Goal: Submit feedback/report problem

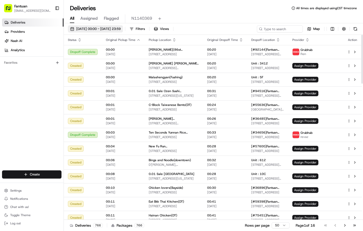
click at [90, 29] on span "22/08/2025 00:00 - 22/08/2025 23:59" at bounding box center [98, 29] width 44 height 5
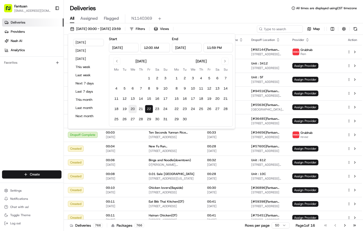
click at [129, 110] on button "20" at bounding box center [133, 109] width 8 height 8
type input "Aug 20, 2025"
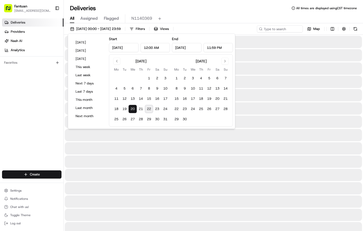
click at [149, 109] on button "22" at bounding box center [149, 109] width 8 height 8
type input "Aug 22, 2025"
click at [26, 123] on div "Deliveries Providers Nash AI Analytics Favorites" at bounding box center [32, 94] width 64 height 157
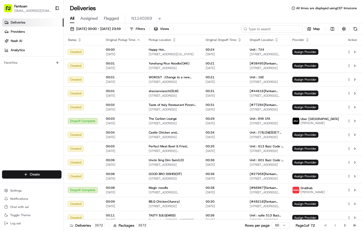
click at [283, 29] on input at bounding box center [272, 28] width 61 height 7
paste input "92821"
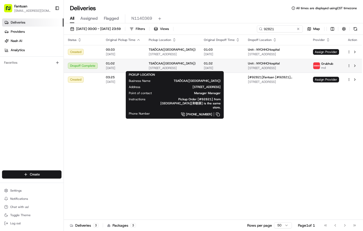
click at [194, 69] on span "773 59th St, Brooklyn, NY 11220, USA" at bounding box center [172, 68] width 47 height 4
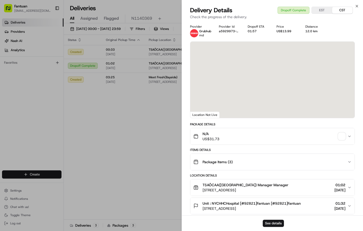
click at [270, 219] on div "See details" at bounding box center [273, 223] width 182 height 16
click at [270, 224] on button "See details" at bounding box center [273, 222] width 21 height 7
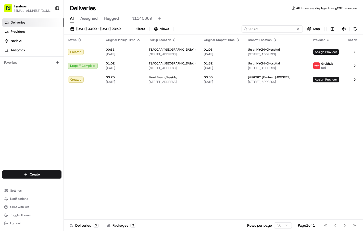
drag, startPoint x: 281, startPoint y: 28, endPoint x: 145, endPoint y: 27, distance: 136.4
click at [145, 27] on div "20/08/2025 00:00 - 22/08/2025 23:59 Filters Views 92821 Map" at bounding box center [214, 29] width 300 height 9
paste input "3643"
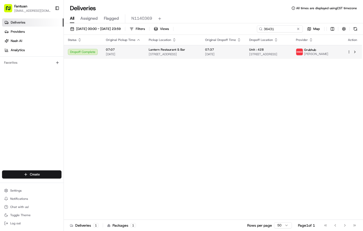
click at [154, 56] on span "320 23rd St S #300, Arlington, VA 22202, USA" at bounding box center [173, 54] width 48 height 4
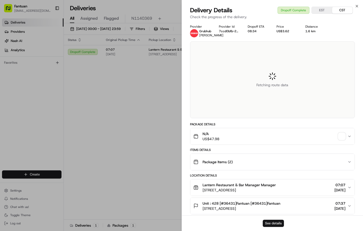
click at [277, 223] on button "See details" at bounding box center [273, 222] width 21 height 7
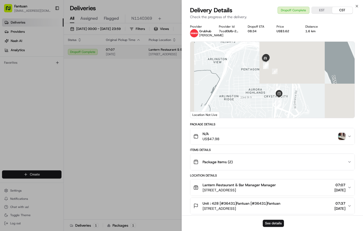
drag, startPoint x: 130, startPoint y: 123, endPoint x: 275, endPoint y: 48, distance: 162.3
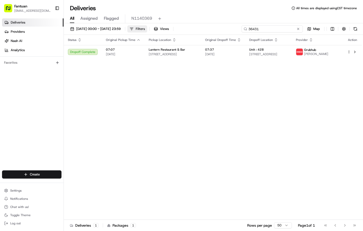
drag, startPoint x: 239, startPoint y: 29, endPoint x: 162, endPoint y: 28, distance: 76.4
click at [148, 29] on div "20/08/2025 00:00 - 22/08/2025 23:59 Filters Views 36431 Map" at bounding box center [214, 29] width 300 height 9
paste input "16726"
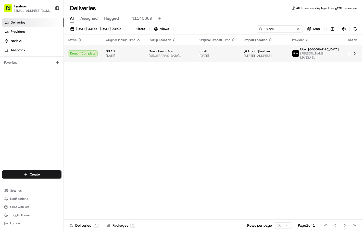
click at [190, 56] on span "Box Hill Central, 1 Main St, Box Hill VIC 3128, Australia" at bounding box center [170, 56] width 43 height 4
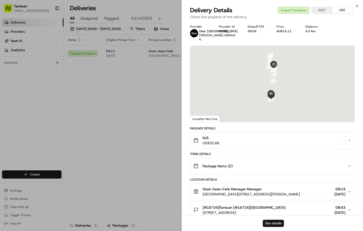
click at [276, 223] on button "See details" at bounding box center [273, 222] width 21 height 7
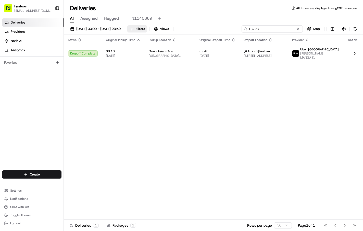
drag, startPoint x: 277, startPoint y: 28, endPoint x: 154, endPoint y: 29, distance: 123.4
click at [174, 29] on div "20/08/2025 00:00 - 22/08/2025 23:59 Filters Views 16726 Map" at bounding box center [214, 29] width 300 height 9
paste input "55635"
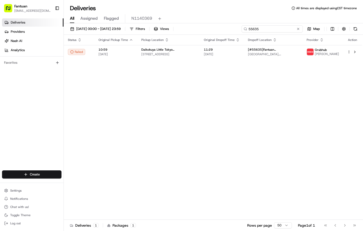
type input "55635"
click at [186, 49] on div "Daikokuya Little Tokyo (USC)" at bounding box center [168, 49] width 54 height 4
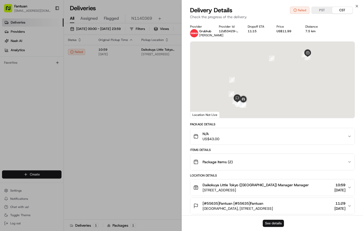
click at [270, 224] on button "See details" at bounding box center [273, 222] width 21 height 7
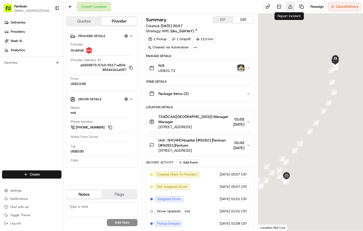
click at [290, 8] on button at bounding box center [290, 6] width 9 height 9
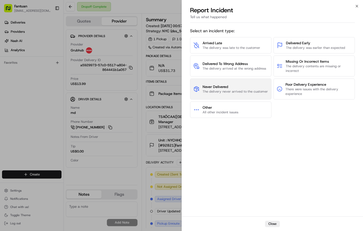
click at [220, 88] on span "Never Delivered" at bounding box center [235, 86] width 65 height 5
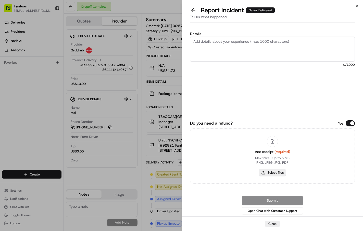
click at [277, 173] on button "Select files" at bounding box center [272, 172] width 27 height 7
type input "C:\fakepath\US0780461052.pdf"
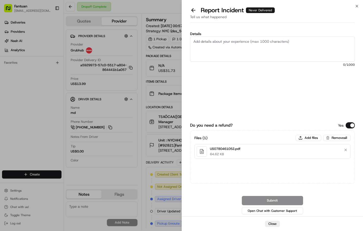
drag, startPoint x: 234, startPoint y: 40, endPoint x: 237, endPoint y: 44, distance: 4.6
click at [234, 40] on textarea "Details" at bounding box center [272, 49] width 165 height 25
paste textarea "The driver is late."
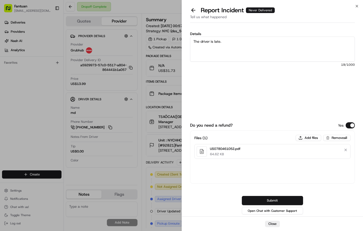
type textarea "The driver is late."
click at [283, 198] on button "Submit" at bounding box center [272, 200] width 61 height 9
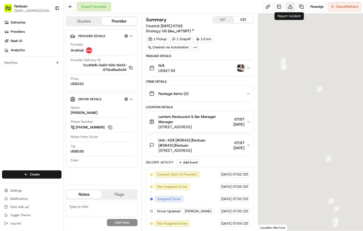
click at [290, 8] on button at bounding box center [290, 6] width 9 height 9
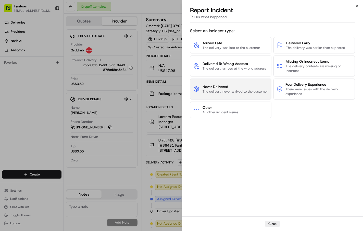
click at [214, 96] on button "Never Delivered The delivery never arrived to the customer" at bounding box center [230, 88] width 81 height 21
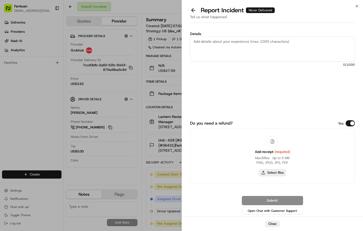
click at [262, 175] on button "Select files" at bounding box center [272, 172] width 27 height 7
type input "C:\fakepath\US3347671589.pdf"
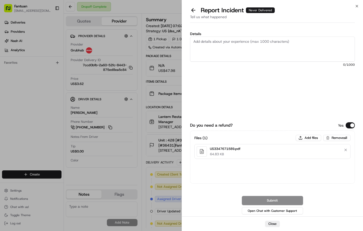
click at [240, 56] on textarea "Details" at bounding box center [272, 49] width 165 height 25
paste textarea "The driver is late."
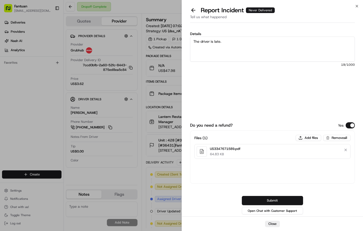
type textarea "The driver is late."
click at [266, 202] on button "Submit" at bounding box center [272, 200] width 61 height 9
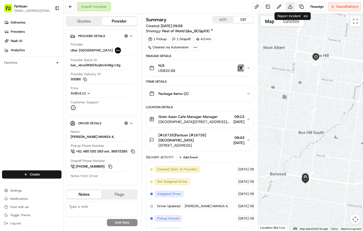
click at [290, 9] on button at bounding box center [290, 6] width 9 height 9
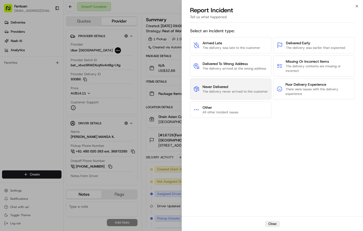
click at [213, 93] on span "The delivery never arrived to the customer" at bounding box center [235, 91] width 65 height 5
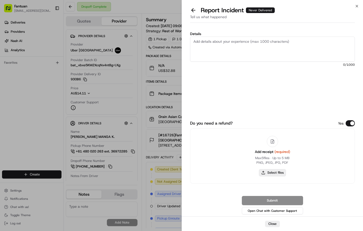
click at [267, 174] on button "Select files" at bounding box center [272, 172] width 27 height 7
type input "C:\fakepath\AU3347612189.pdf"
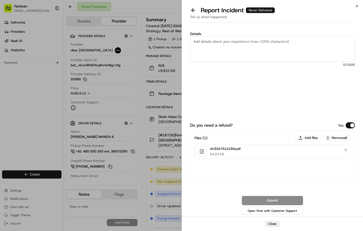
click at [236, 61] on textarea "Details" at bounding box center [272, 49] width 165 height 25
paste textarea "The food is damaged."
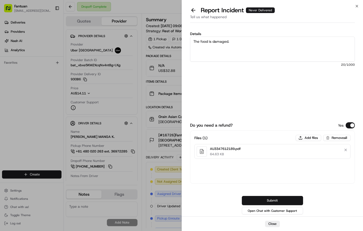
type textarea "The food is damaged."
click at [269, 200] on button "Submit" at bounding box center [272, 200] width 61 height 9
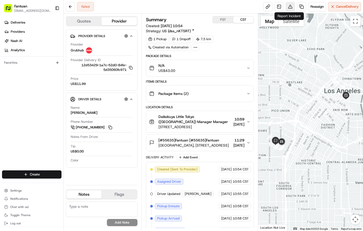
click at [290, 8] on button at bounding box center [290, 6] width 9 height 9
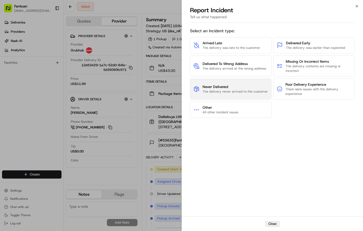
click at [209, 89] on span "The delivery never arrived to the customer" at bounding box center [235, 91] width 65 height 5
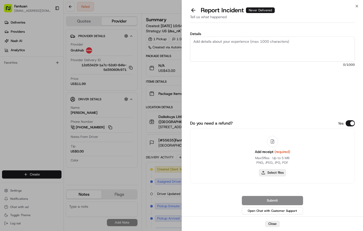
click at [266, 175] on button "Select files" at bounding box center [272, 172] width 27 height 7
type input "C:\fakepath\1.jpg"
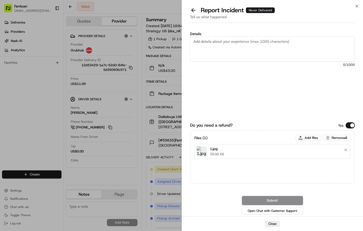
drag, startPoint x: 263, startPoint y: 40, endPoint x: 273, endPoint y: 118, distance: 78.6
click at [263, 40] on textarea "Details" at bounding box center [272, 49] width 165 height 25
paste textarea "The driver reported that the delivery could not be completed."
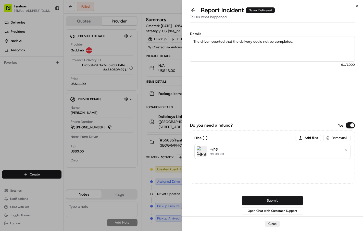
type textarea "The driver reported that the delivery could not be completed."
click at [282, 195] on div "Do you need a refund? Yes Files ( 1 ) Add files Remove all 1.jpg 39.96 KB Submi…" at bounding box center [272, 162] width 165 height 105
click at [280, 199] on button "Submit" at bounding box center [272, 200] width 61 height 9
